Goal: Communication & Community: Answer question/provide support

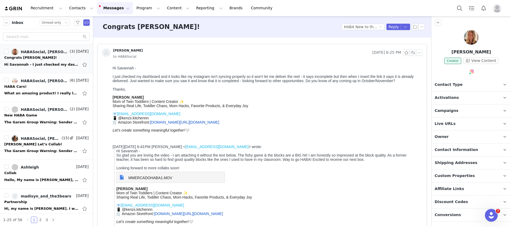
scroll to position [60, 0]
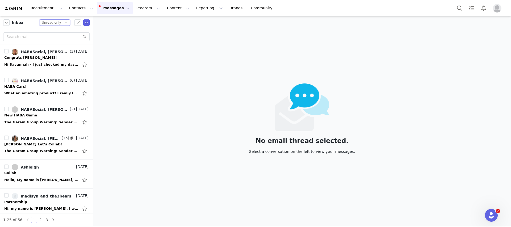
click at [64, 24] on div "Status Unread only" at bounding box center [55, 22] width 30 height 6
click at [55, 41] on li "Read" at bounding box center [55, 40] width 30 height 9
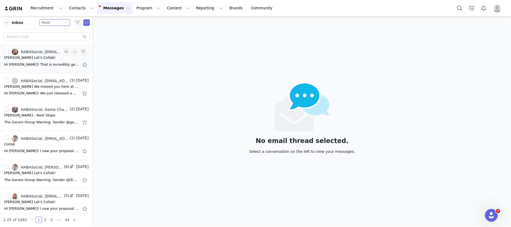
click at [27, 59] on div "Maria x HABA Let’s Collab!" at bounding box center [29, 57] width 51 height 5
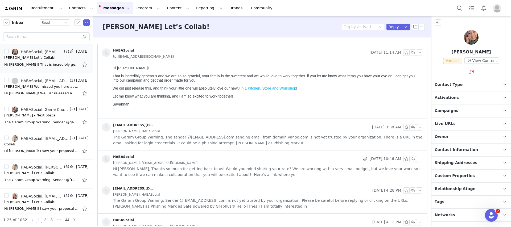
click at [268, 139] on span "The Garam Group Warning: The sender @sol_isoli@yahoo​.com sending email from do…" at bounding box center [267, 140] width 309 height 12
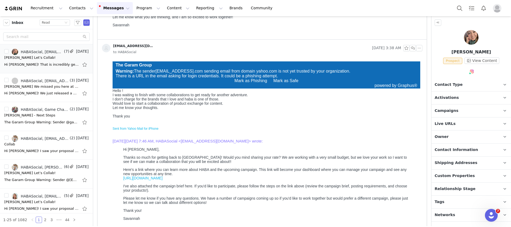
scroll to position [79, 0]
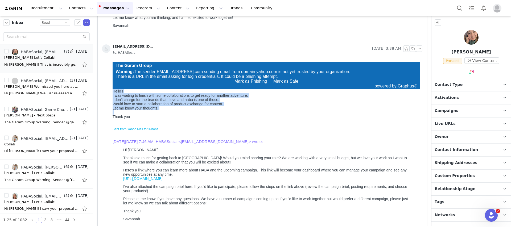
drag, startPoint x: 140, startPoint y: 120, endPoint x: 105, endPoint y: 94, distance: 43.9
click at [110, 94] on html "The Garam Group Warning: The sender @ sol_isoli@yahoo​.com sending email from d…" at bounding box center [266, 152] width 312 height 184
copy body "Hello ! I was waiting to finish with some collaborations to get ready for anoth…"
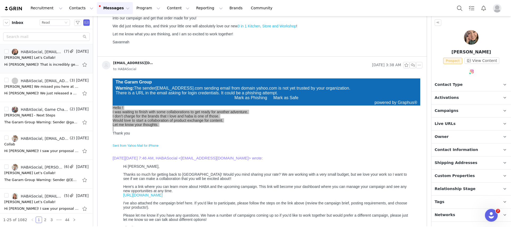
scroll to position [0, 0]
